Goal: Information Seeking & Learning: Learn about a topic

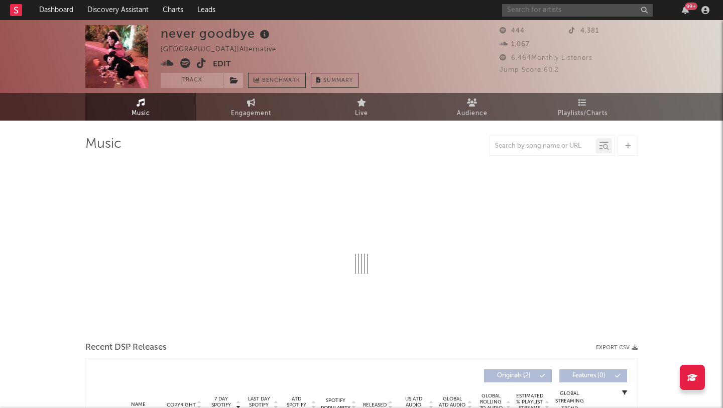
click at [552, 11] on input "text" at bounding box center [577, 10] width 151 height 13
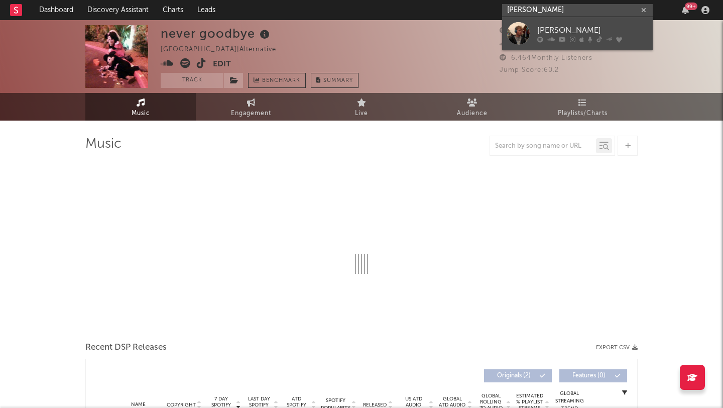
type input "[PERSON_NAME]"
click at [567, 31] on div "[PERSON_NAME]" at bounding box center [592, 30] width 110 height 12
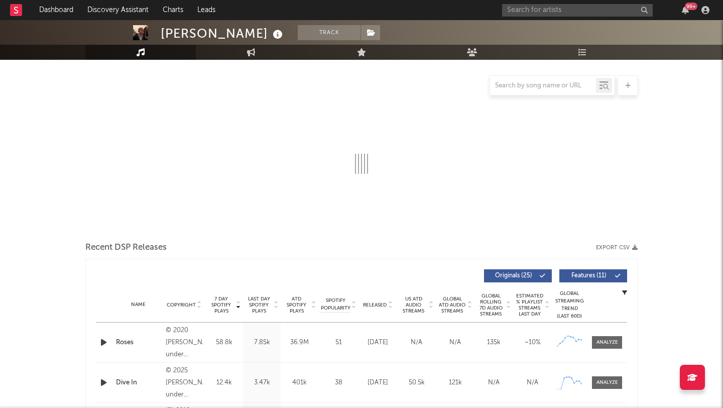
select select "6m"
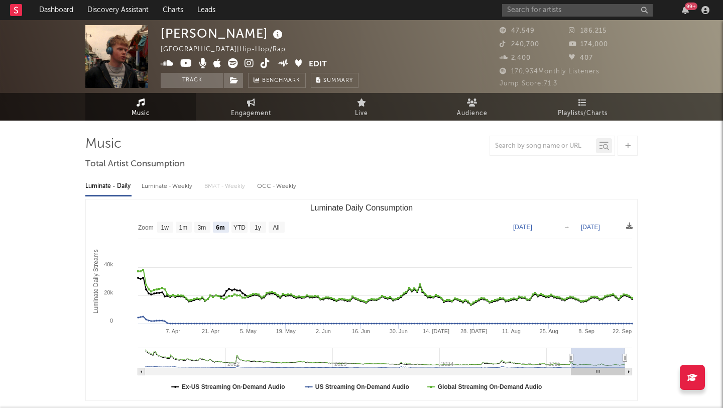
click at [231, 62] on icon at bounding box center [233, 63] width 10 height 10
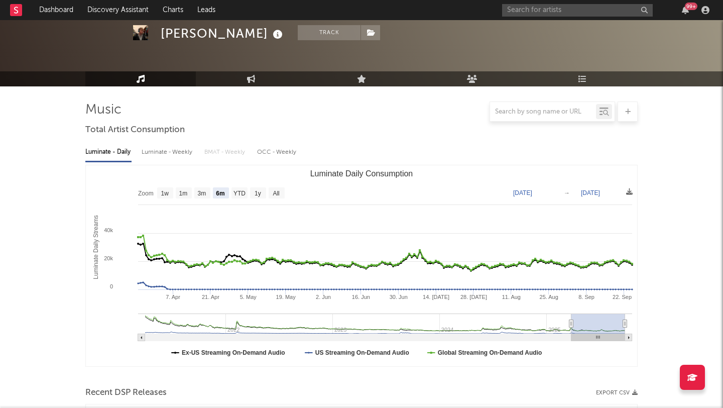
scroll to position [6, 0]
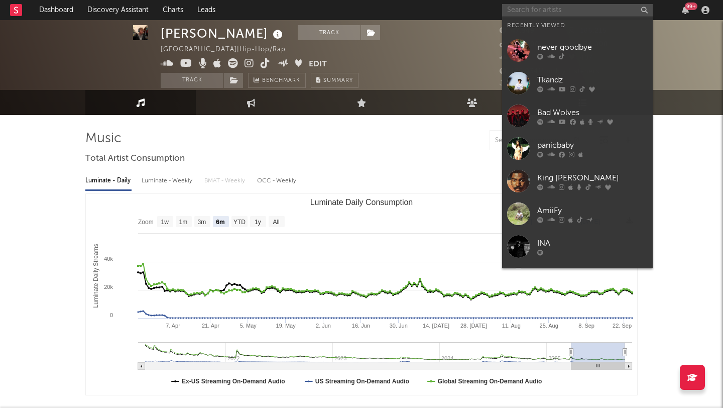
click at [554, 7] on input "text" at bounding box center [577, 10] width 151 height 13
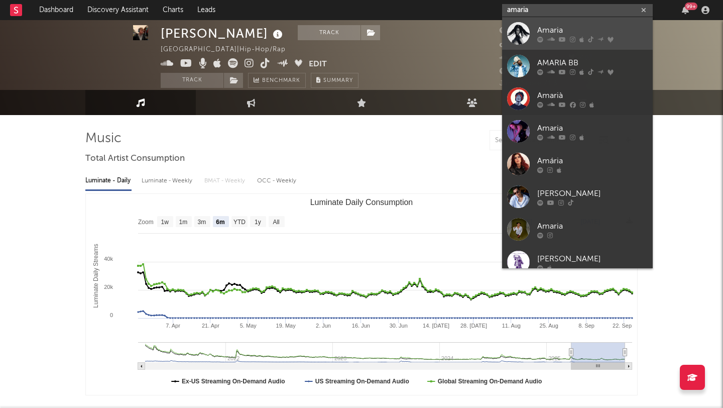
type input "amaria"
click at [523, 31] on div at bounding box center [518, 33] width 23 height 23
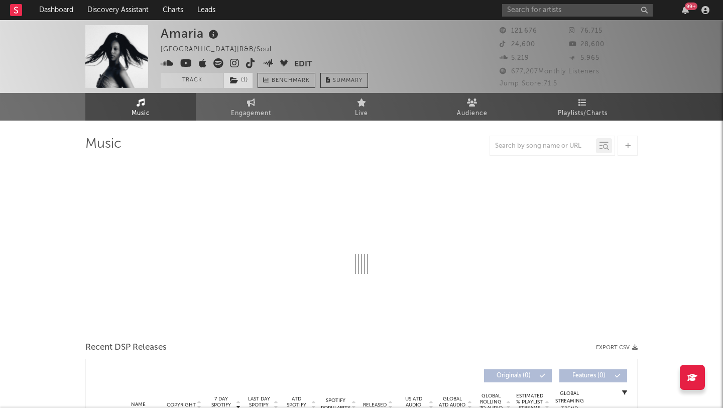
select select "6m"
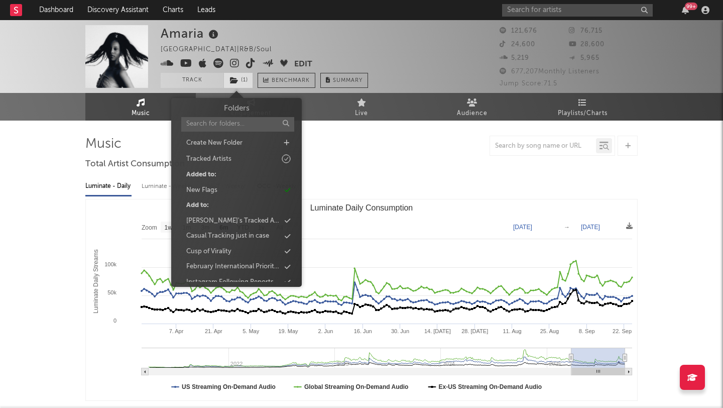
click at [239, 77] on span "( 1 )" at bounding box center [239, 80] width 30 height 15
click at [393, 48] on div "Amaria [GEOGRAPHIC_DATA] | R&B/Soul Edit Track ( 1 ) Benchmark Summary" at bounding box center [324, 56] width 326 height 63
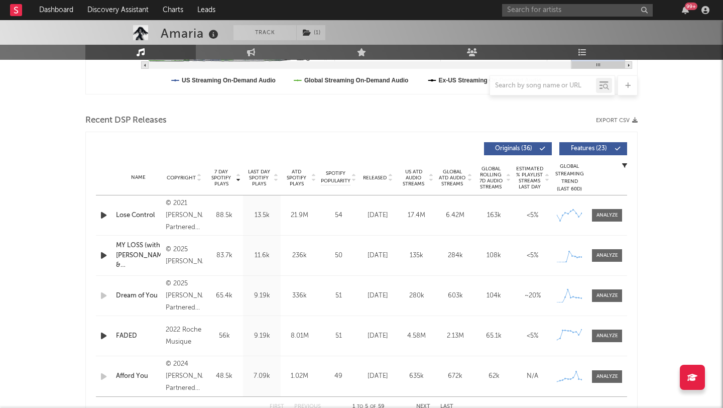
scroll to position [312, 0]
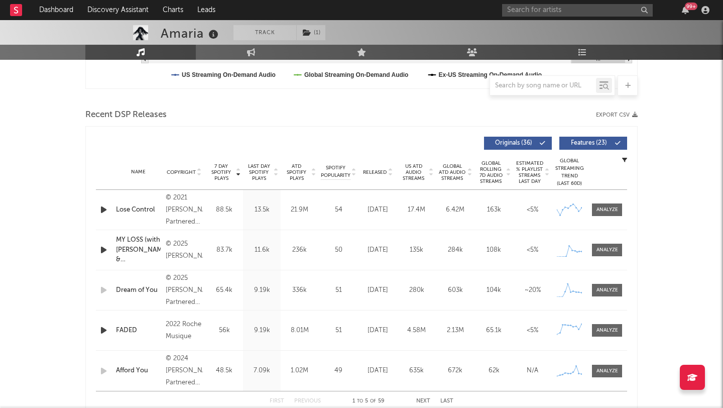
click at [382, 168] on div "Released" at bounding box center [378, 172] width 34 height 8
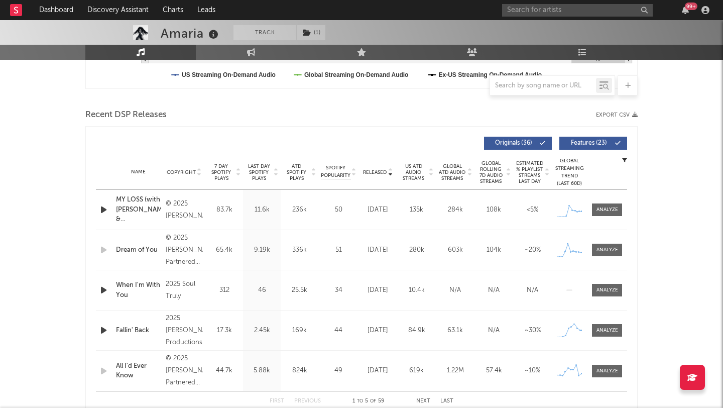
click at [224, 178] on span "7 Day Spotify Plays" at bounding box center [221, 172] width 27 height 18
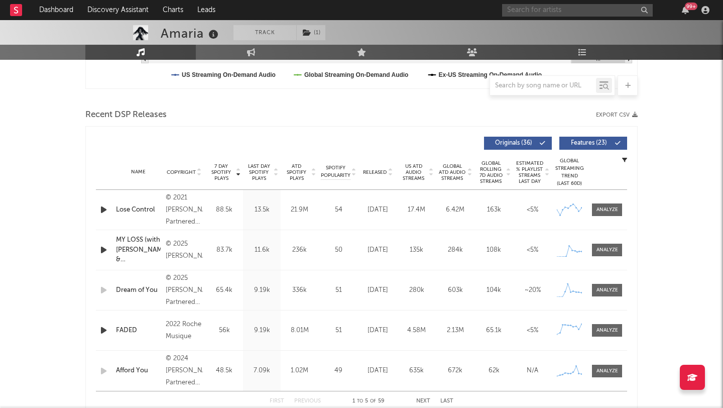
click at [524, 13] on input "text" at bounding box center [577, 10] width 151 height 13
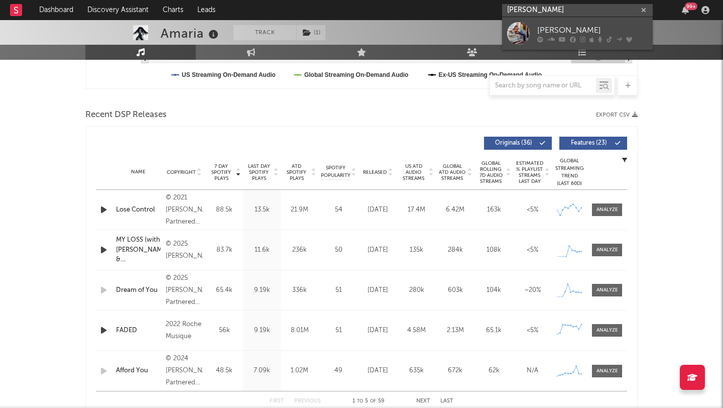
type input "[PERSON_NAME]"
click at [565, 29] on div "[PERSON_NAME]" at bounding box center [592, 30] width 110 height 12
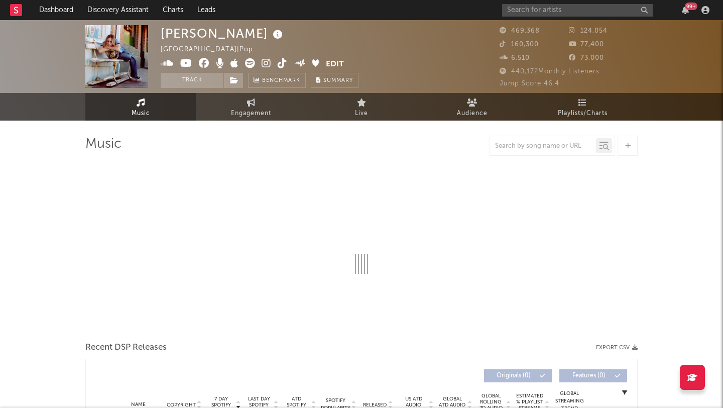
select select "6m"
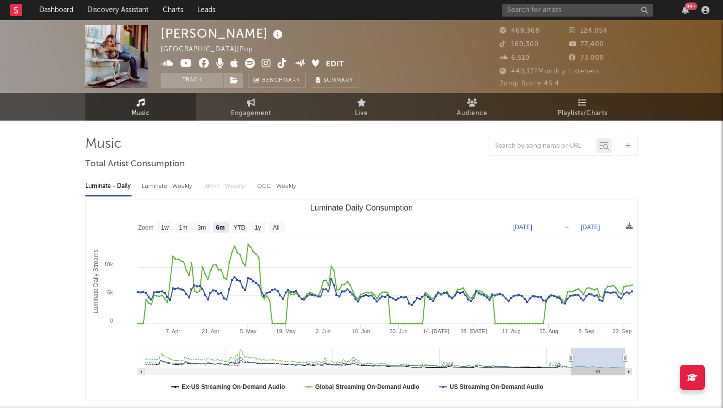
drag, startPoint x: 372, startPoint y: 195, endPoint x: 368, endPoint y: 258, distance: 62.4
click at [368, 258] on div "Luminate - Daily Luminate - Weekly BMAT - Weekly OCC - Weekly Zoom 1w 1m 3m 6m …" at bounding box center [361, 288] width 552 height 231
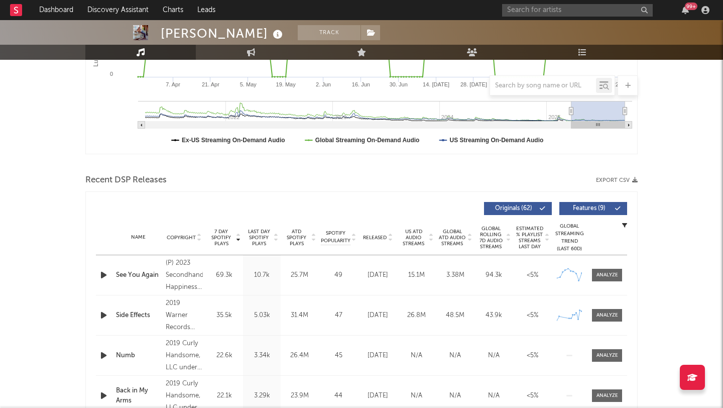
scroll to position [367, 0]
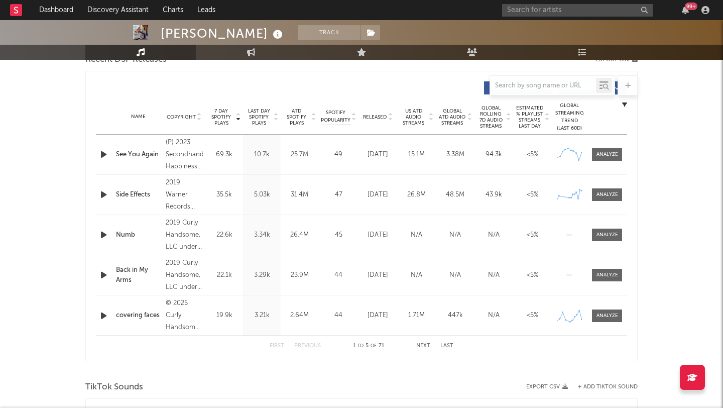
click at [386, 120] on span "Released" at bounding box center [375, 117] width 24 height 6
